Goal: Task Accomplishment & Management: Complete application form

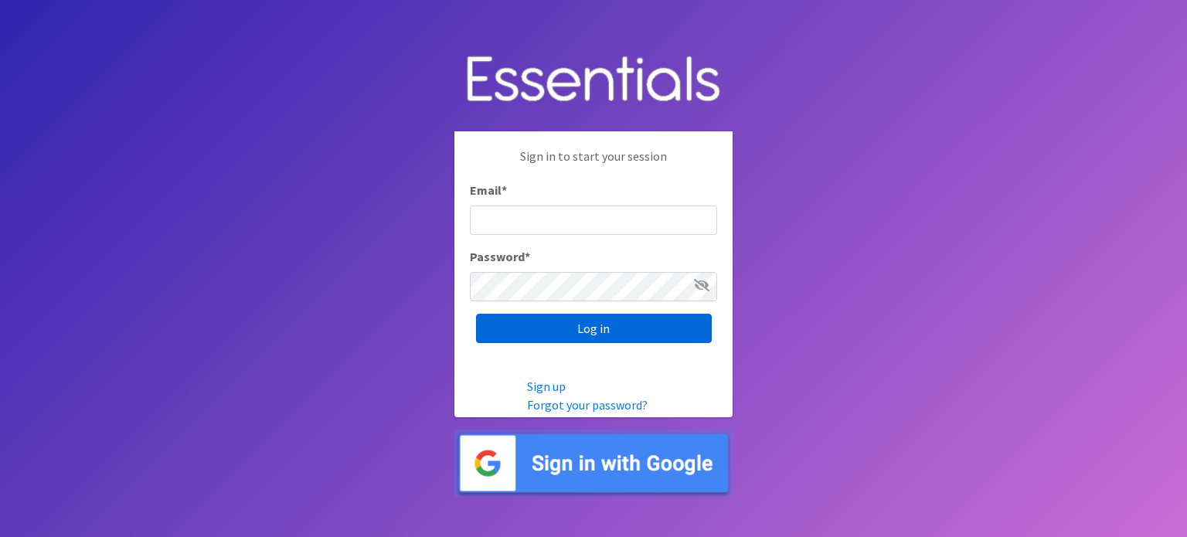
type input "[EMAIL_ADDRESS][DOMAIN_NAME]"
click at [646, 324] on input "Log in" at bounding box center [594, 328] width 236 height 29
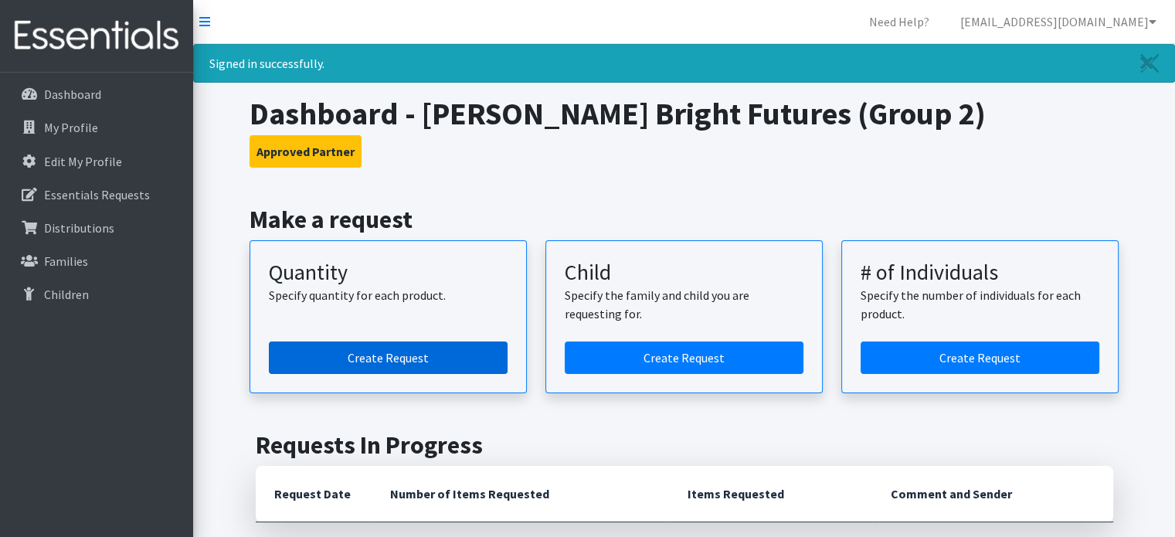
click at [378, 351] on link "Create Request" at bounding box center [388, 358] width 239 height 32
